Goal: Task Accomplishment & Management: Complete application form

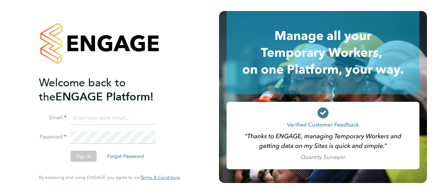
click at [110, 118] on input at bounding box center [113, 118] width 85 height 12
type input "daniel.docherty@hays.com"
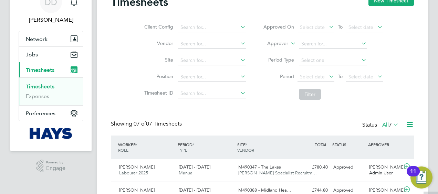
scroll to position [69, 0]
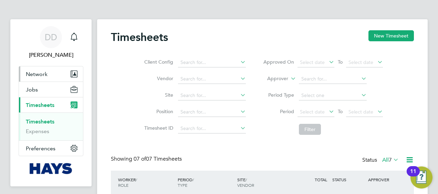
click at [49, 74] on button "Network" at bounding box center [51, 74] width 64 height 15
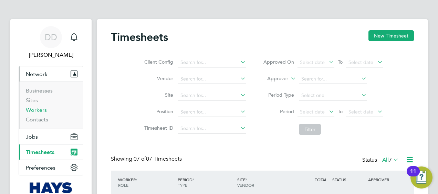
click at [40, 110] on link "Workers" at bounding box center [36, 110] width 21 height 7
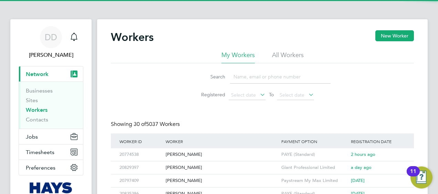
click at [256, 75] on input at bounding box center [280, 76] width 101 height 13
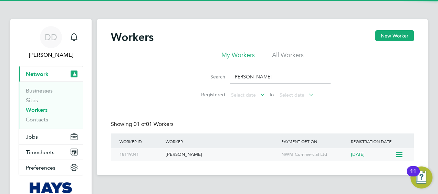
type input "doolan"
click at [181, 153] on div "Martin Doolan" at bounding box center [222, 155] width 116 height 13
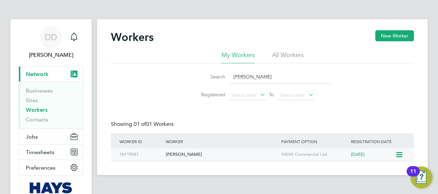
click at [194, 153] on div "Martin Doolan" at bounding box center [222, 155] width 116 height 13
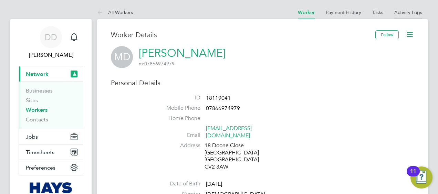
click at [418, 11] on link "Activity Logs" at bounding box center [409, 12] width 28 height 6
click at [42, 112] on link "Workers" at bounding box center [37, 110] width 22 height 7
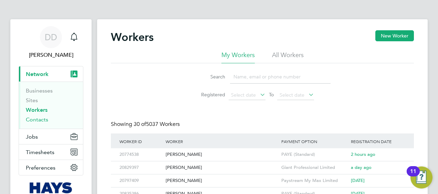
click at [38, 117] on link "Contacts" at bounding box center [37, 120] width 22 height 7
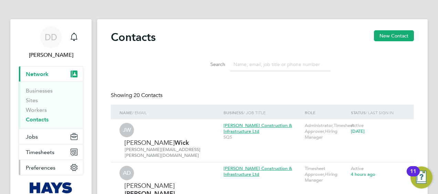
click at [29, 168] on span "Preferences" at bounding box center [41, 168] width 30 height 7
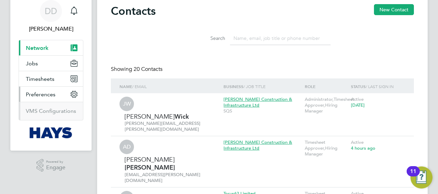
scroll to position [26, 0]
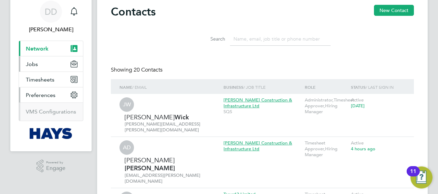
click at [52, 64] on button "Jobs" at bounding box center [51, 64] width 64 height 15
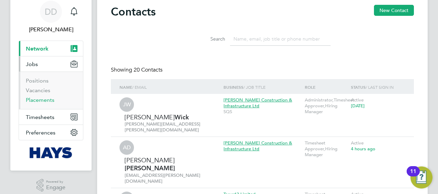
click at [49, 102] on link "Placements" at bounding box center [40, 100] width 29 height 7
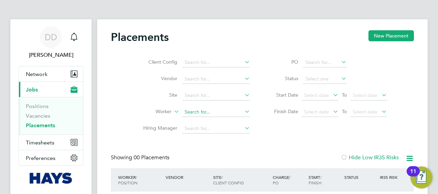
click at [205, 110] on input at bounding box center [216, 113] width 68 height 10
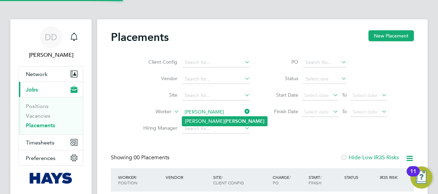
click at [220, 122] on li "Martin Doolan" at bounding box center [224, 121] width 85 height 9
type input "Martin Doolan"
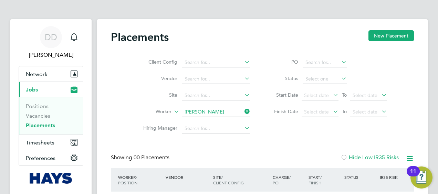
scroll to position [34, 0]
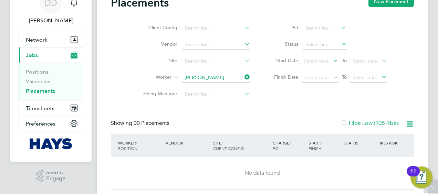
click at [409, 123] on icon at bounding box center [410, 124] width 9 height 9
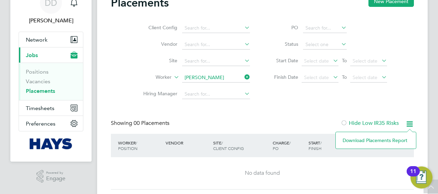
click at [409, 123] on icon at bounding box center [410, 124] width 9 height 9
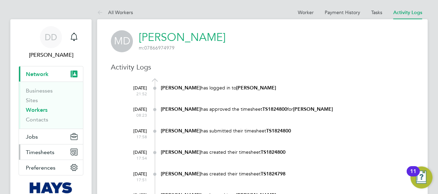
click at [65, 151] on button "Timesheets" at bounding box center [51, 152] width 64 height 15
click at [41, 148] on button "Timesheets" at bounding box center [51, 152] width 64 height 15
click at [44, 150] on span "Timesheets" at bounding box center [40, 152] width 29 height 7
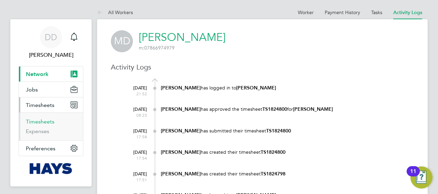
click at [36, 121] on link "Timesheets" at bounding box center [40, 122] width 29 height 7
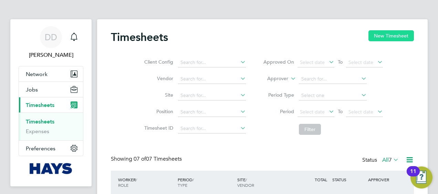
click at [380, 37] on button "New Timesheet" at bounding box center [392, 35] width 46 height 11
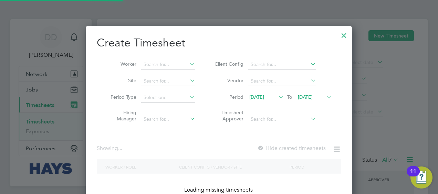
scroll to position [194, 267]
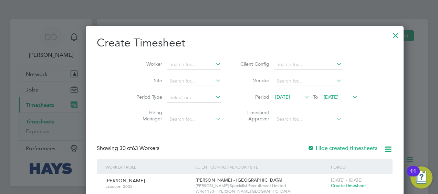
click at [303, 97] on icon at bounding box center [303, 97] width 0 height 10
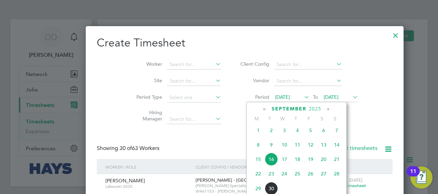
click at [257, 179] on span "22" at bounding box center [258, 174] width 13 height 13
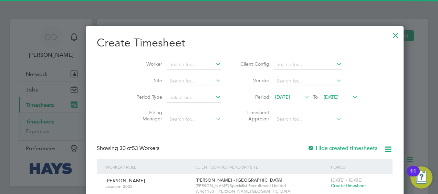
click at [324, 95] on span "23 Sep 2025" at bounding box center [331, 97] width 15 height 6
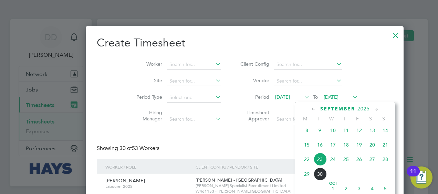
click at [359, 166] on span "26" at bounding box center [359, 159] width 13 height 13
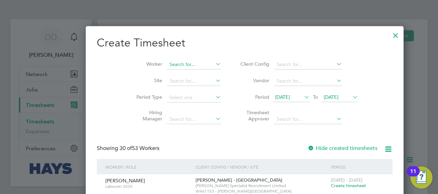
click at [167, 64] on input at bounding box center [194, 65] width 54 height 10
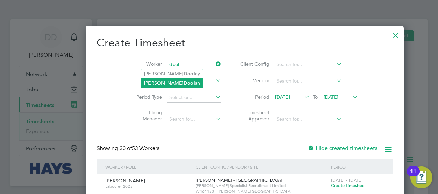
click at [171, 81] on li "Martin Dool an" at bounding box center [172, 83] width 62 height 9
type input "Martin Doolan"
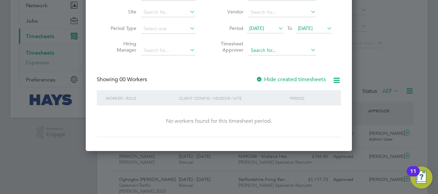
click at [270, 49] on input at bounding box center [283, 51] width 68 height 10
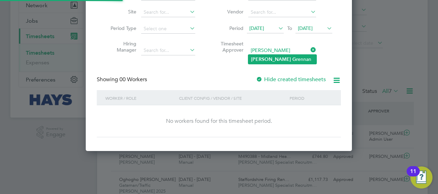
click at [293, 59] on b "Gr" at bounding box center [296, 60] width 6 height 6
type input "Tony Grennan"
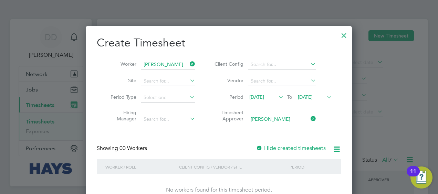
click at [189, 65] on icon at bounding box center [189, 64] width 0 height 10
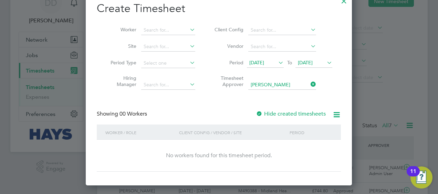
click at [282, 113] on label "Hide created timesheets" at bounding box center [291, 114] width 70 height 7
click at [310, 85] on icon at bounding box center [310, 85] width 0 height 10
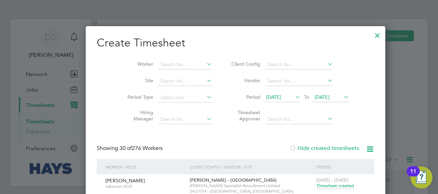
click at [264, 101] on span "22 Sep 2025" at bounding box center [282, 97] width 37 height 9
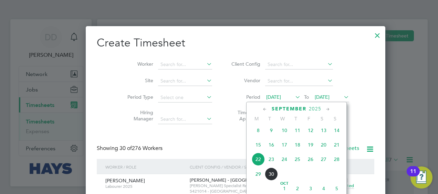
click at [322, 148] on span "20" at bounding box center [323, 145] width 13 height 13
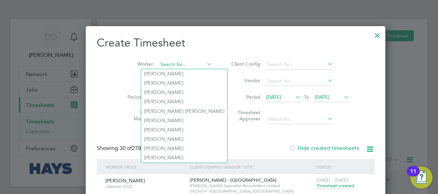
click at [174, 63] on input at bounding box center [185, 65] width 54 height 10
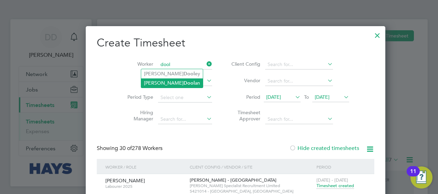
click at [184, 81] on b "Dool" at bounding box center [189, 83] width 11 height 6
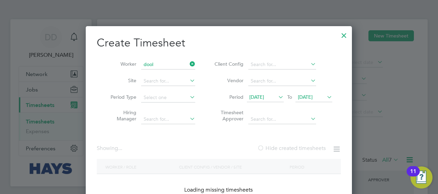
type input "Martin Doolan"
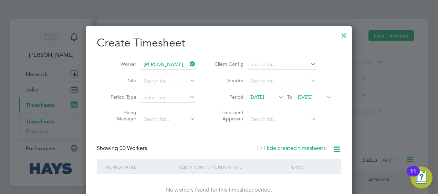
click at [302, 144] on div "Create Timesheet Worker Martin Doolan Site Period Type Hiring Manager Client Co…" at bounding box center [219, 121] width 244 height 171
click at [267, 100] on span "20 Sep 2025" at bounding box center [265, 97] width 37 height 9
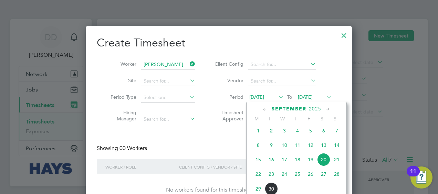
click at [260, 133] on span "Sep 1" at bounding box center [258, 130] width 13 height 13
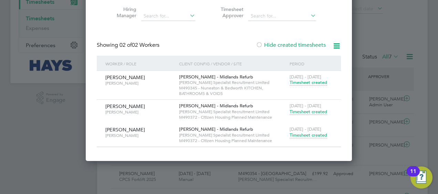
click at [41, 147] on div at bounding box center [219, 97] width 438 height 194
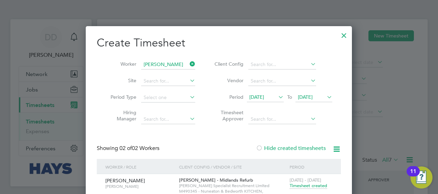
click at [341, 36] on div at bounding box center [344, 34] width 12 height 12
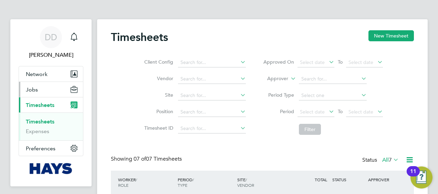
click at [46, 93] on button "Jobs" at bounding box center [51, 89] width 64 height 15
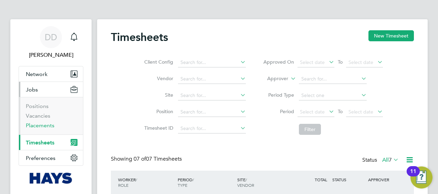
click at [50, 126] on link "Placements" at bounding box center [40, 125] width 29 height 7
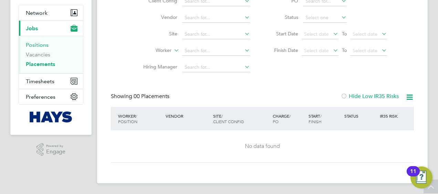
click at [34, 43] on link "Positions" at bounding box center [37, 45] width 23 height 7
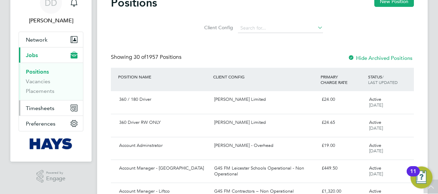
click at [50, 108] on span "Timesheets" at bounding box center [40, 108] width 29 height 7
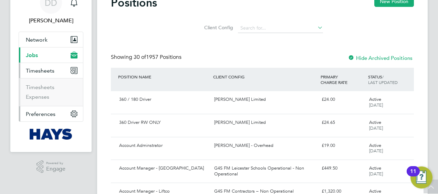
click at [50, 115] on span "Preferences" at bounding box center [41, 114] width 30 height 7
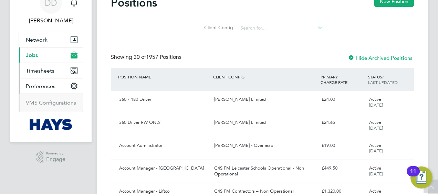
click at [44, 76] on button "Timesheets" at bounding box center [51, 70] width 64 height 15
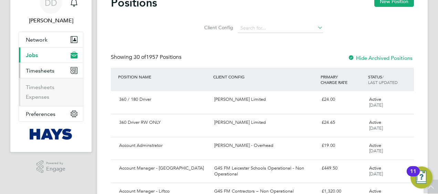
click at [43, 68] on span "Timesheets" at bounding box center [40, 71] width 29 height 7
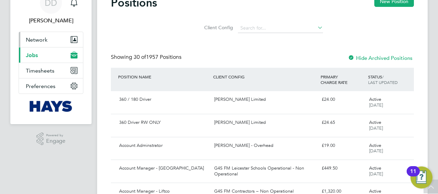
click at [39, 38] on span "Network" at bounding box center [37, 40] width 22 height 7
